Goal: Task Accomplishment & Management: Manage account settings

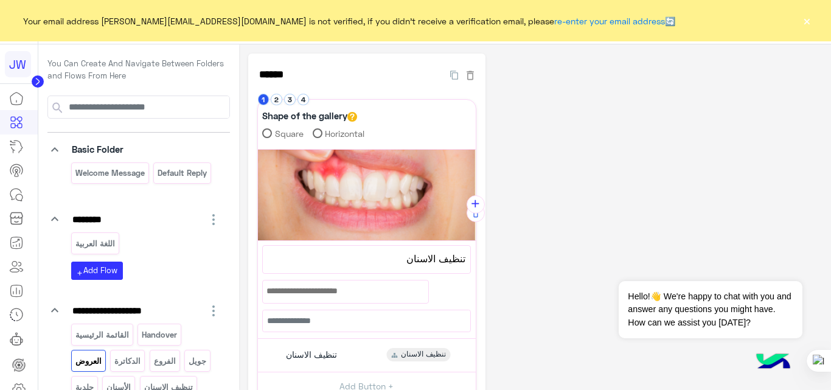
click at [808, 26] on button "×" at bounding box center [806, 21] width 12 height 12
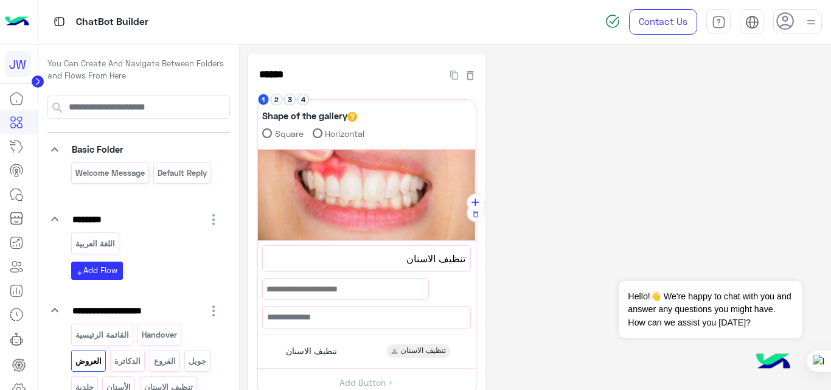
click at [623, 183] on div "**********" at bounding box center [535, 308] width 574 height 508
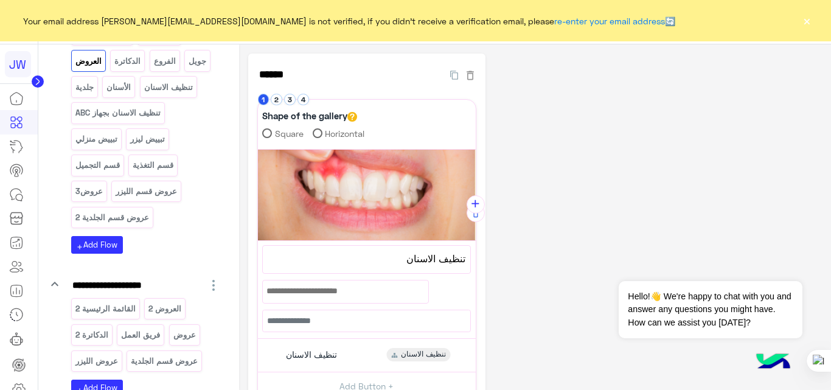
scroll to position [401, 0]
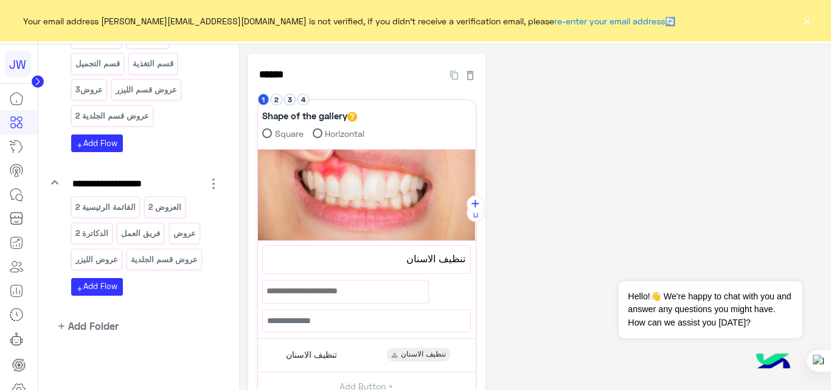
click at [808, 15] on button "×" at bounding box center [806, 21] width 12 height 12
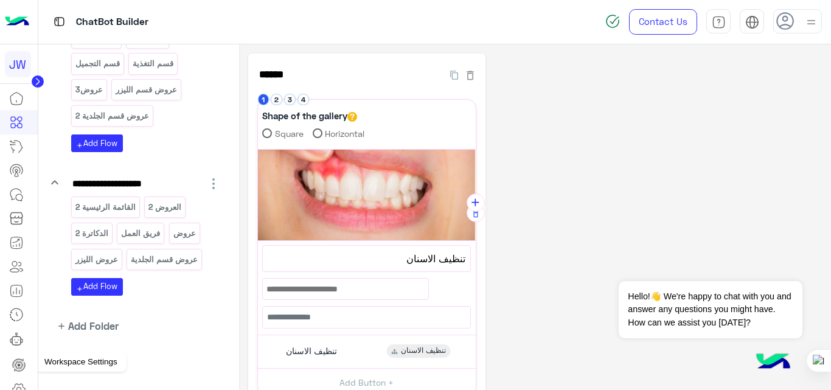
click at [19, 387] on icon at bounding box center [18, 389] width 4 height 4
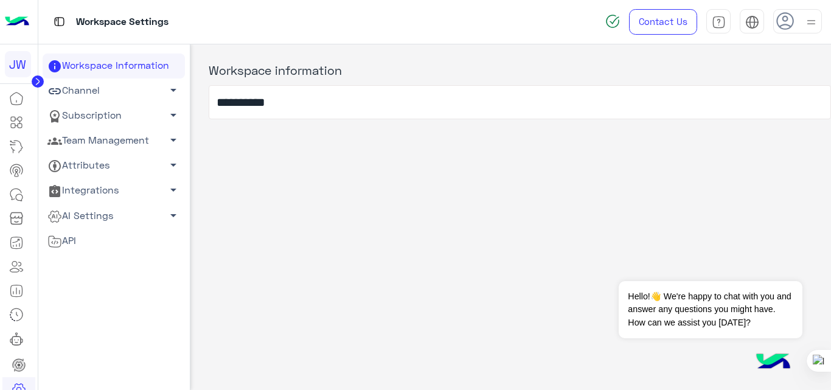
click at [123, 111] on link "Subscription arrow_drop_down" at bounding box center [114, 115] width 142 height 25
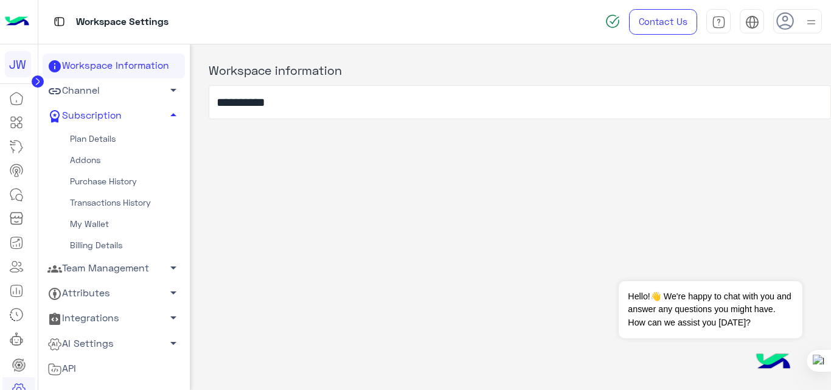
click at [128, 88] on link "Channel arrow_drop_down" at bounding box center [114, 90] width 142 height 25
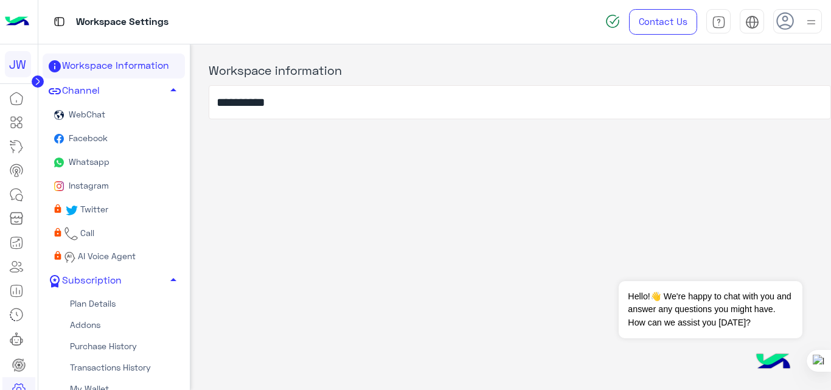
click at [119, 160] on link "Whatsapp" at bounding box center [114, 163] width 142 height 24
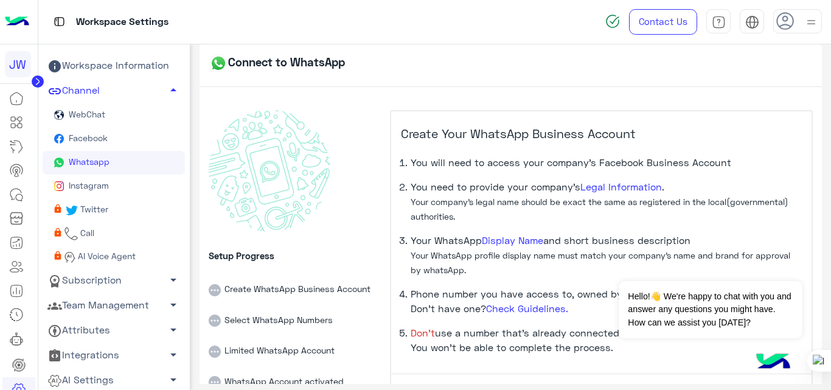
scroll to position [84, 0]
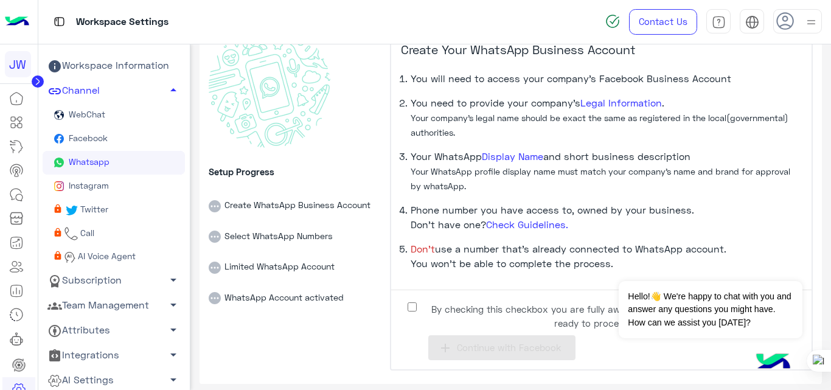
click at [466, 312] on span "By checking this checkbox you are fully aware on the previous points and ready …" at bounding box center [592, 315] width 332 height 27
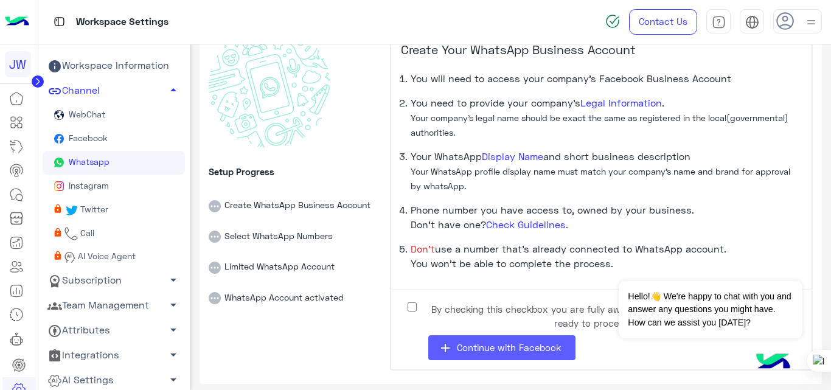
click at [468, 357] on button "add Continue with Facebook" at bounding box center [501, 347] width 147 height 25
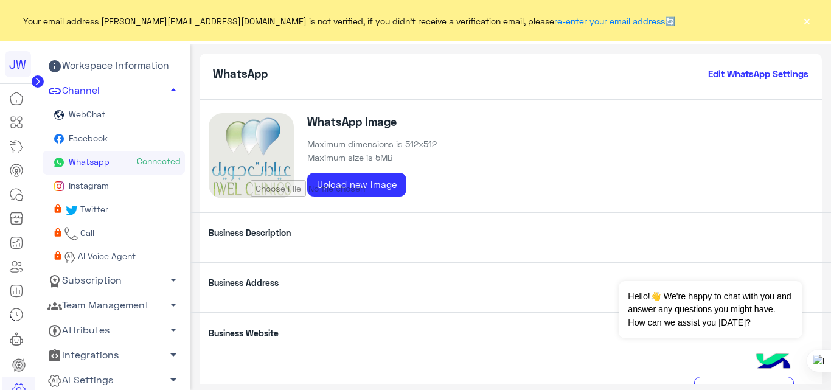
click at [118, 159] on link "Whatsapp Connected" at bounding box center [114, 163] width 142 height 24
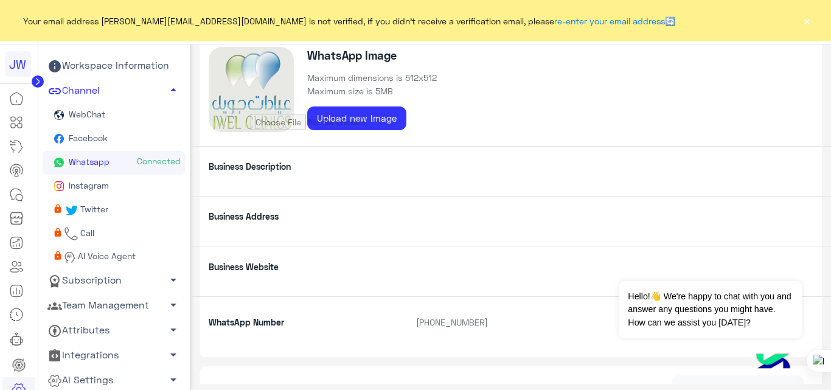
scroll to position [64, 0]
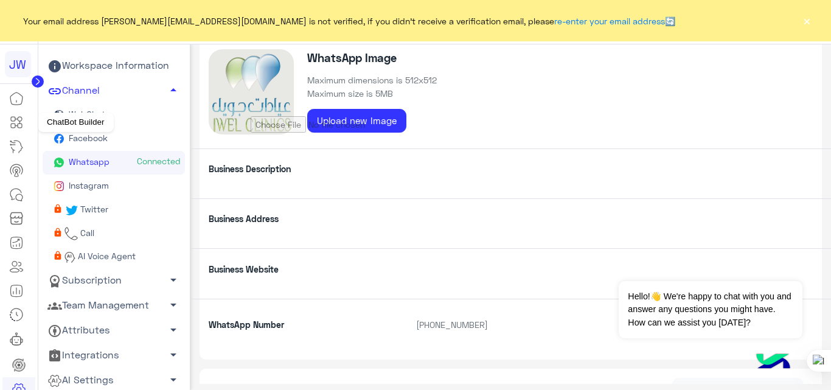
click at [20, 125] on icon at bounding box center [16, 122] width 15 height 15
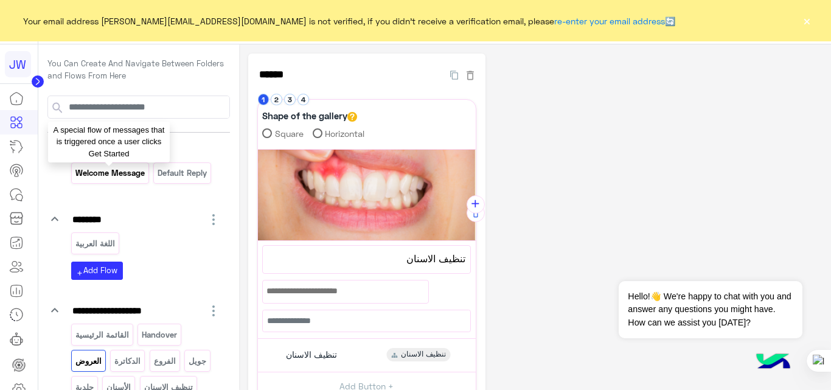
click at [128, 169] on p "Welcome Message" at bounding box center [109, 173] width 71 height 14
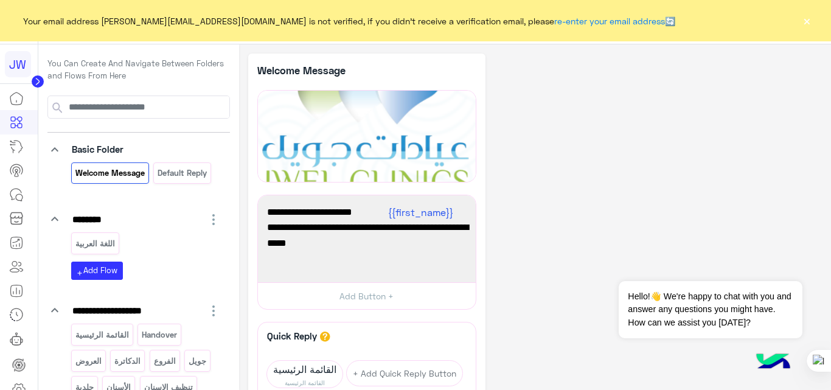
click at [808, 22] on button "×" at bounding box center [806, 21] width 12 height 12
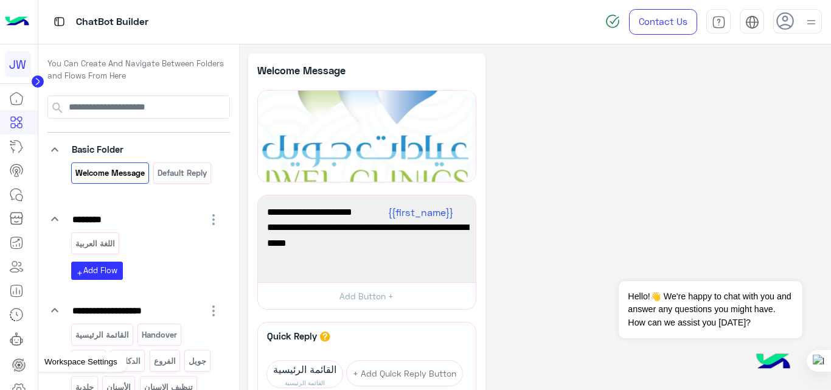
click at [15, 382] on icon at bounding box center [19, 389] width 15 height 15
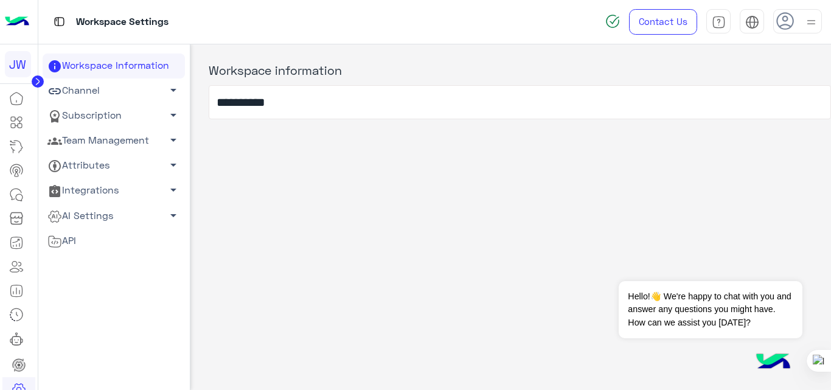
click at [119, 113] on link "Subscription arrow_drop_down" at bounding box center [114, 115] width 142 height 25
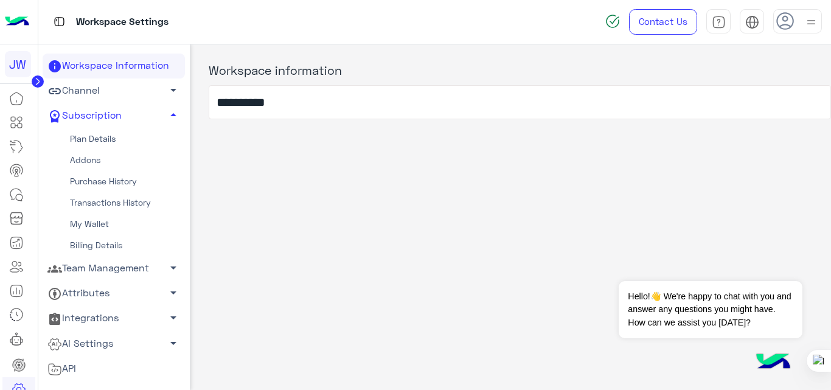
click at [117, 137] on link "Plan Details" at bounding box center [114, 138] width 142 height 21
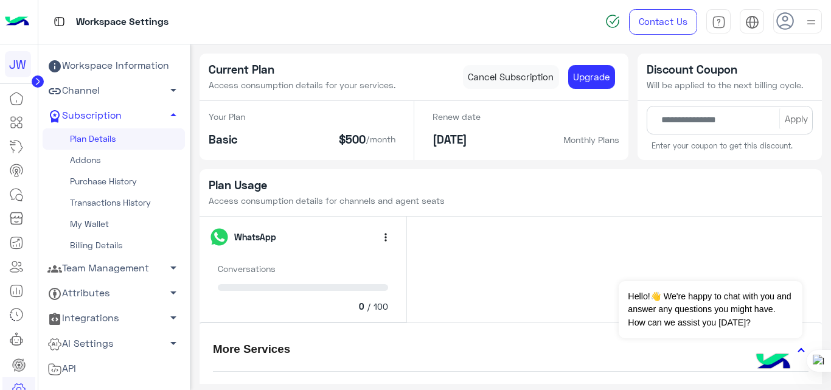
click at [114, 93] on link "Channel arrow_drop_down" at bounding box center [114, 90] width 142 height 25
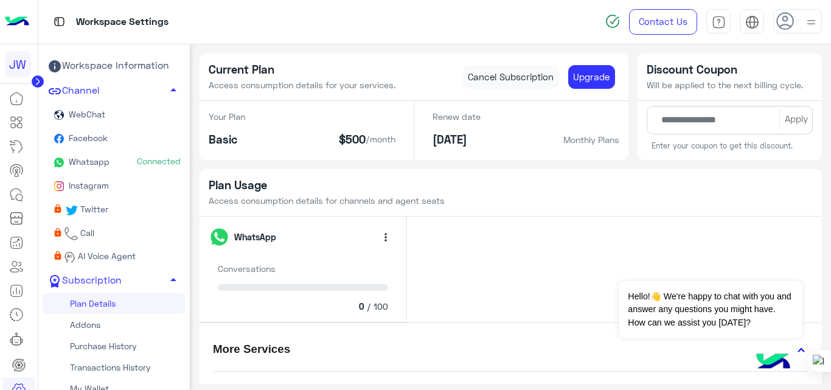
click at [122, 159] on link "Whatsapp Connected" at bounding box center [114, 163] width 142 height 24
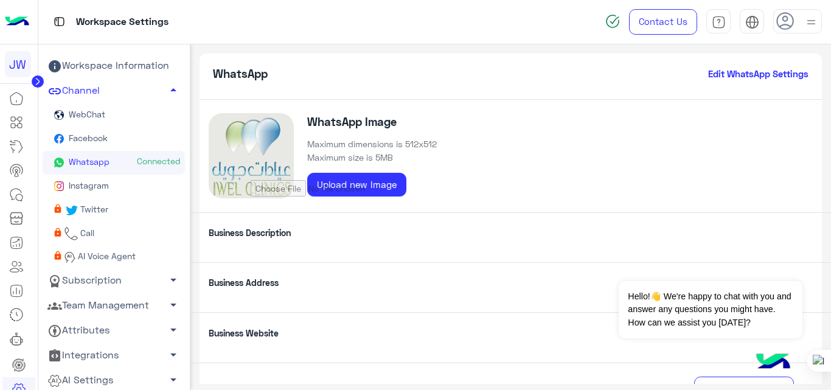
click at [122, 155] on link "Whatsapp Connected" at bounding box center [114, 163] width 142 height 24
